Goal: Information Seeking & Learning: Understand process/instructions

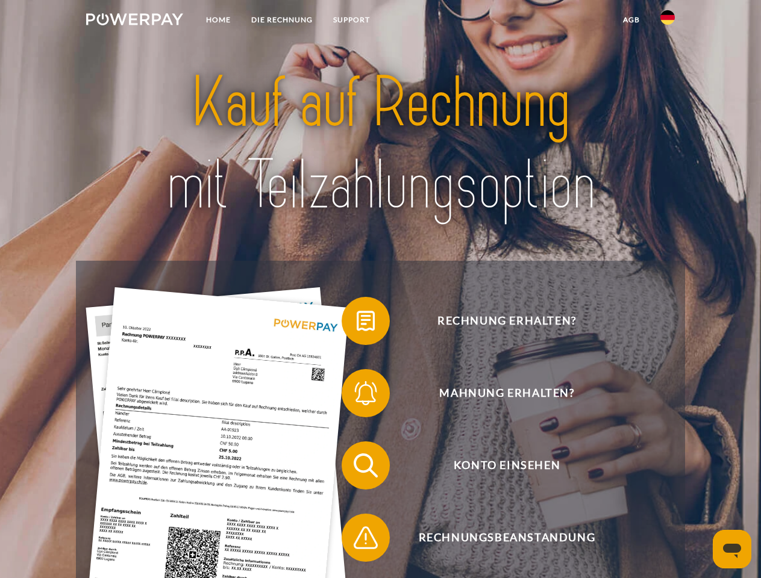
click at [134, 21] on img at bounding box center [134, 19] width 97 height 12
click at [668, 21] on img at bounding box center [667, 17] width 14 height 14
click at [631, 20] on link "agb" at bounding box center [631, 20] width 37 height 22
click at [357, 324] on span at bounding box center [348, 321] width 60 height 60
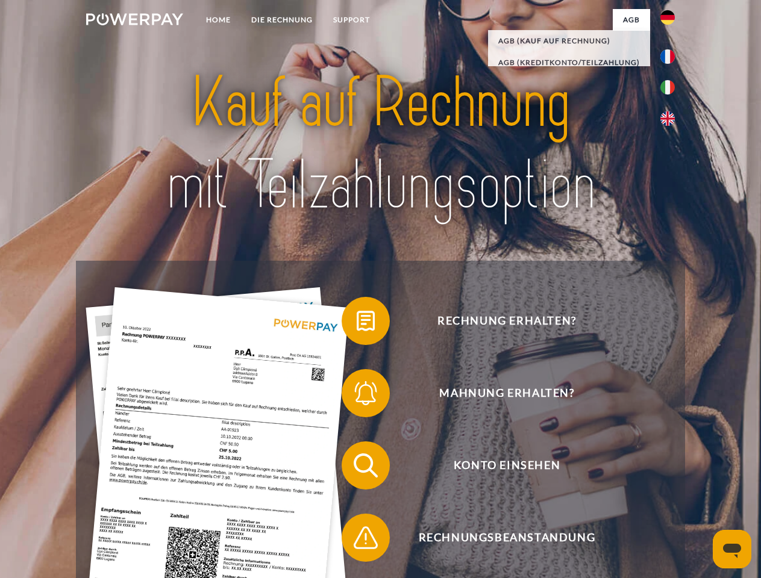
click at [357, 396] on span at bounding box center [348, 393] width 60 height 60
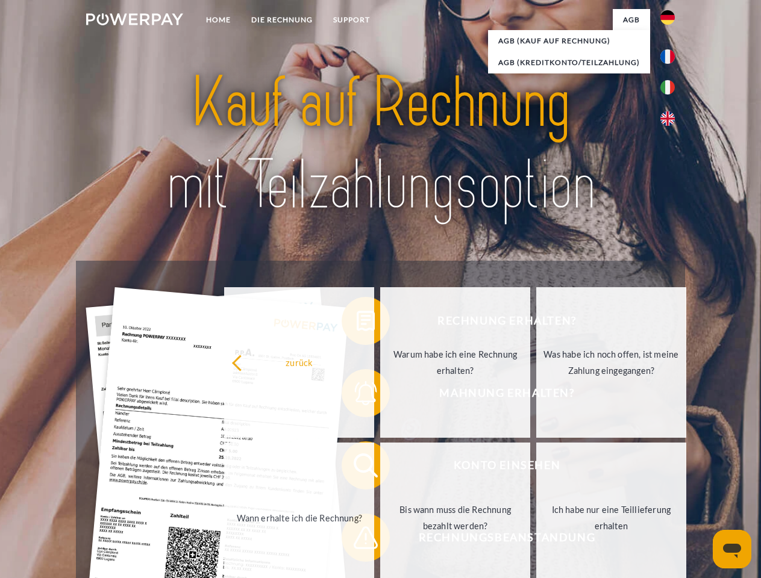
click at [380, 468] on link "Bis wann muss die Rechnung bezahlt werden?" at bounding box center [455, 518] width 150 height 151
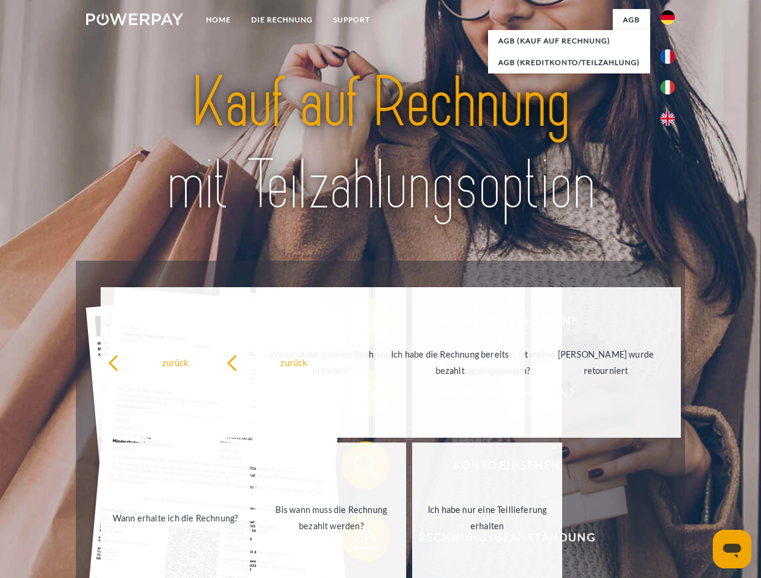
click at [357, 540] on span at bounding box center [348, 538] width 60 height 60
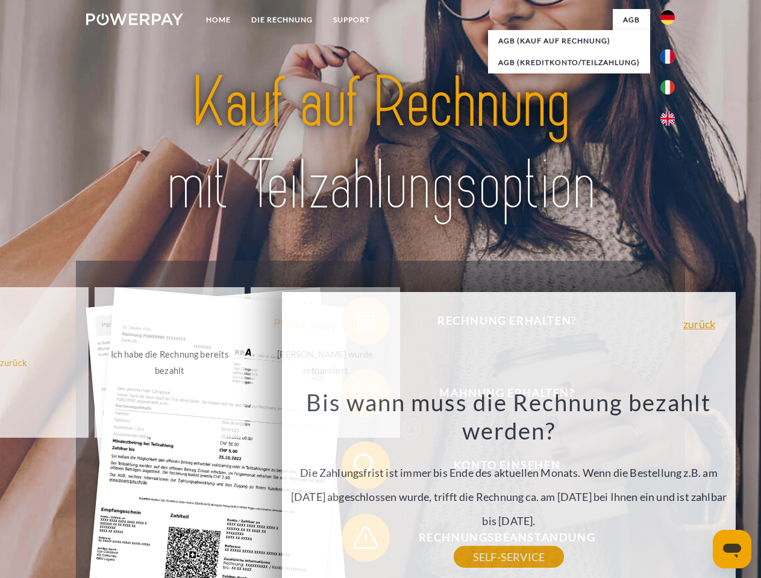
click at [732, 549] on icon "Messaging-Fenster öffnen" at bounding box center [732, 551] width 18 height 14
